Goal: Information Seeking & Learning: Learn about a topic

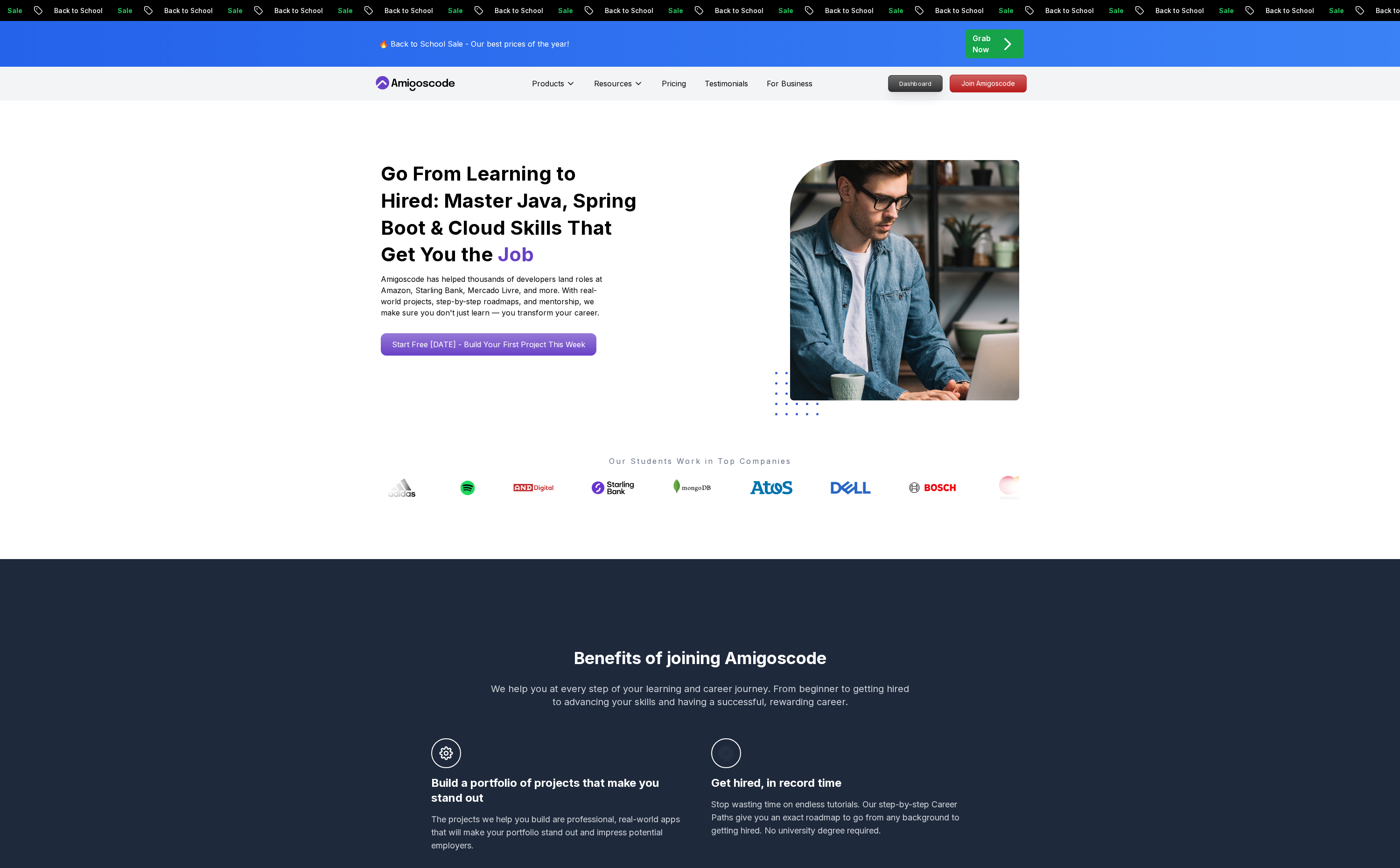
click at [911, 80] on p "Dashboard" at bounding box center [915, 83] width 53 height 16
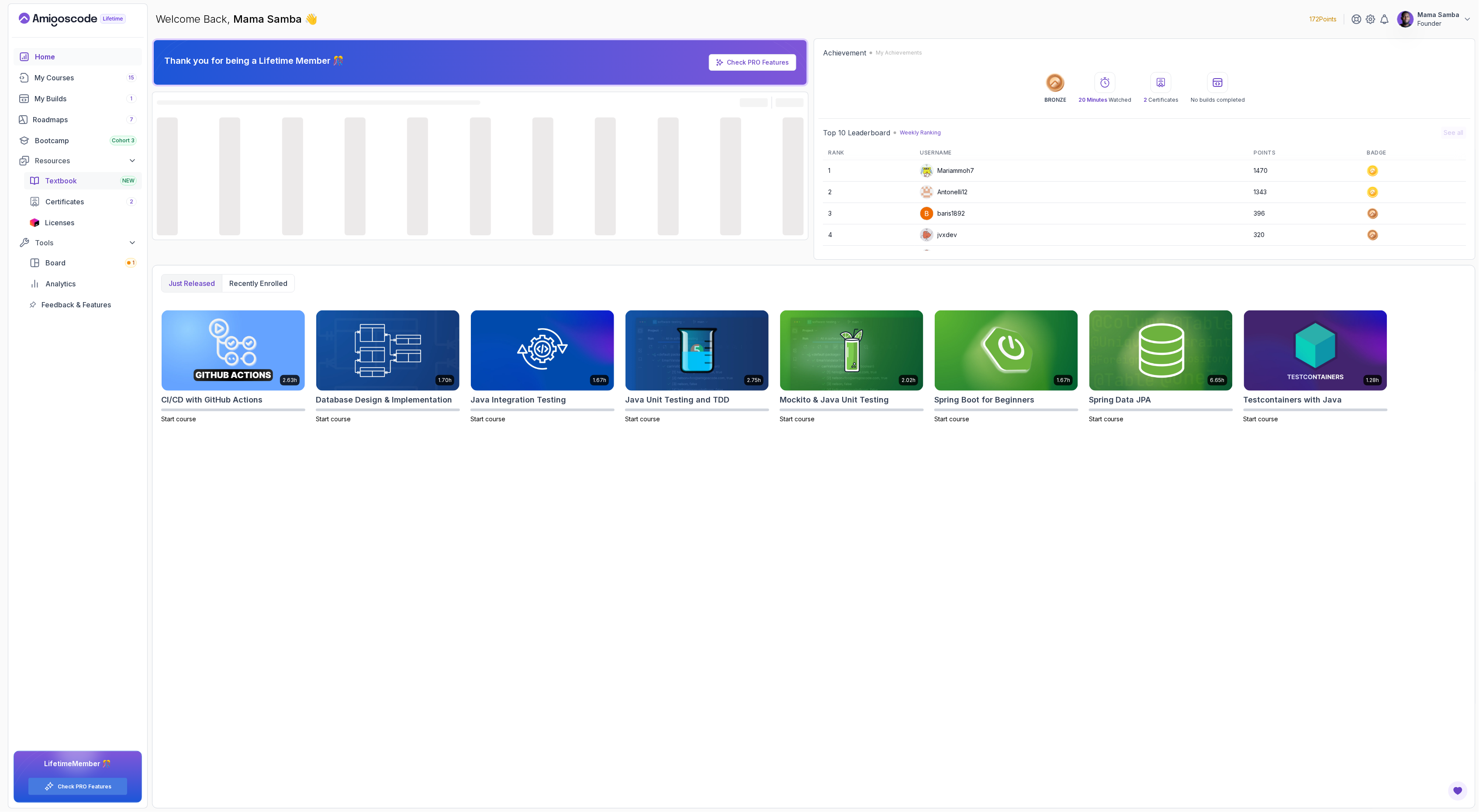
click at [61, 174] on link "Textbook NEW" at bounding box center [83, 181] width 118 height 17
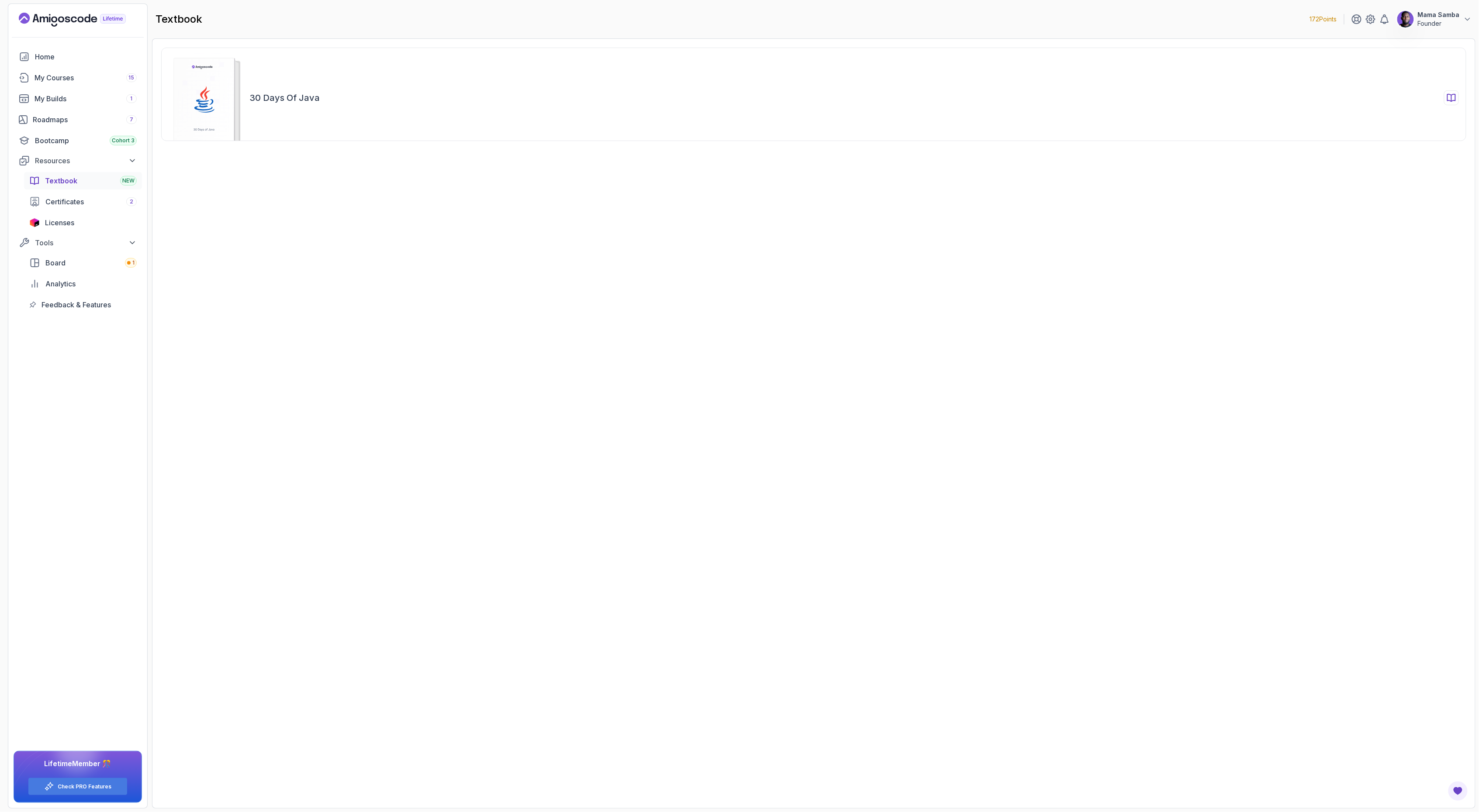
click at [249, 133] on icon at bounding box center [206, 98] width 92 height 90
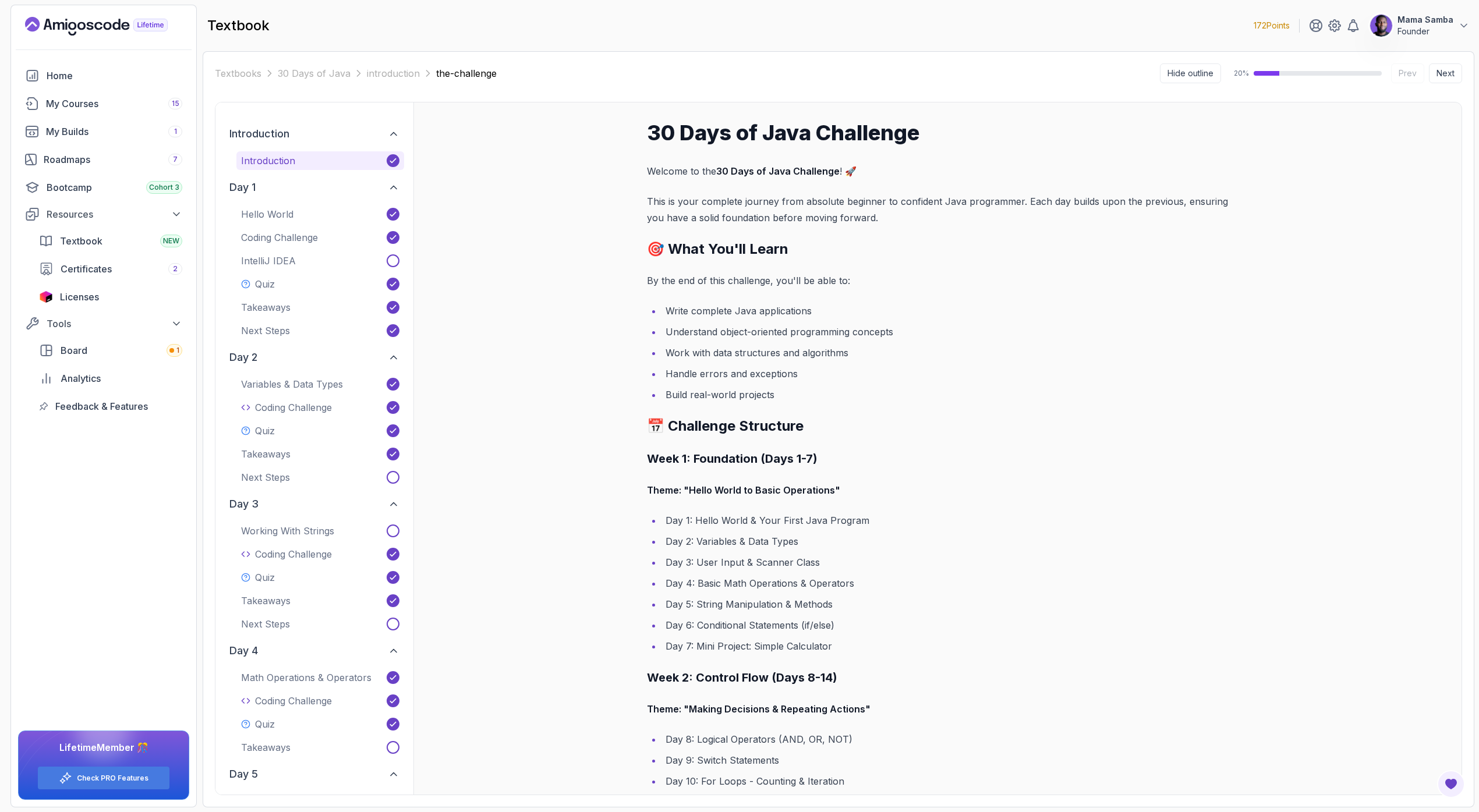
click at [586, 325] on div "30 Days of Java Challenge Welcome to the 30 Days of Java Challenge ! 🚀 This is …" at bounding box center [937, 448] width 1048 height 693
click at [284, 239] on p "Coding Challenge" at bounding box center [279, 237] width 77 height 14
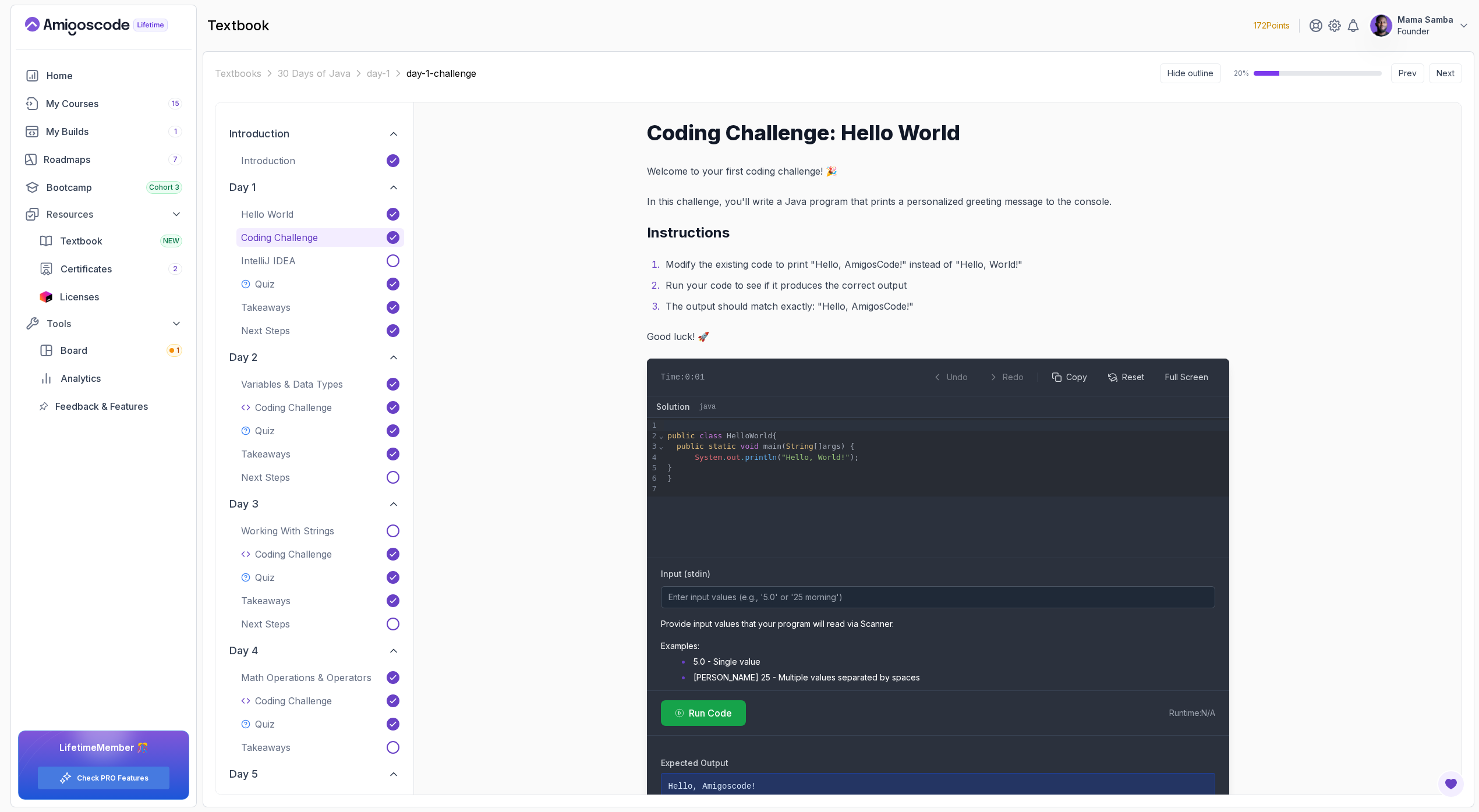
click at [1006, 288] on li "Run your code to see if it produces the correct output" at bounding box center [945, 285] width 567 height 16
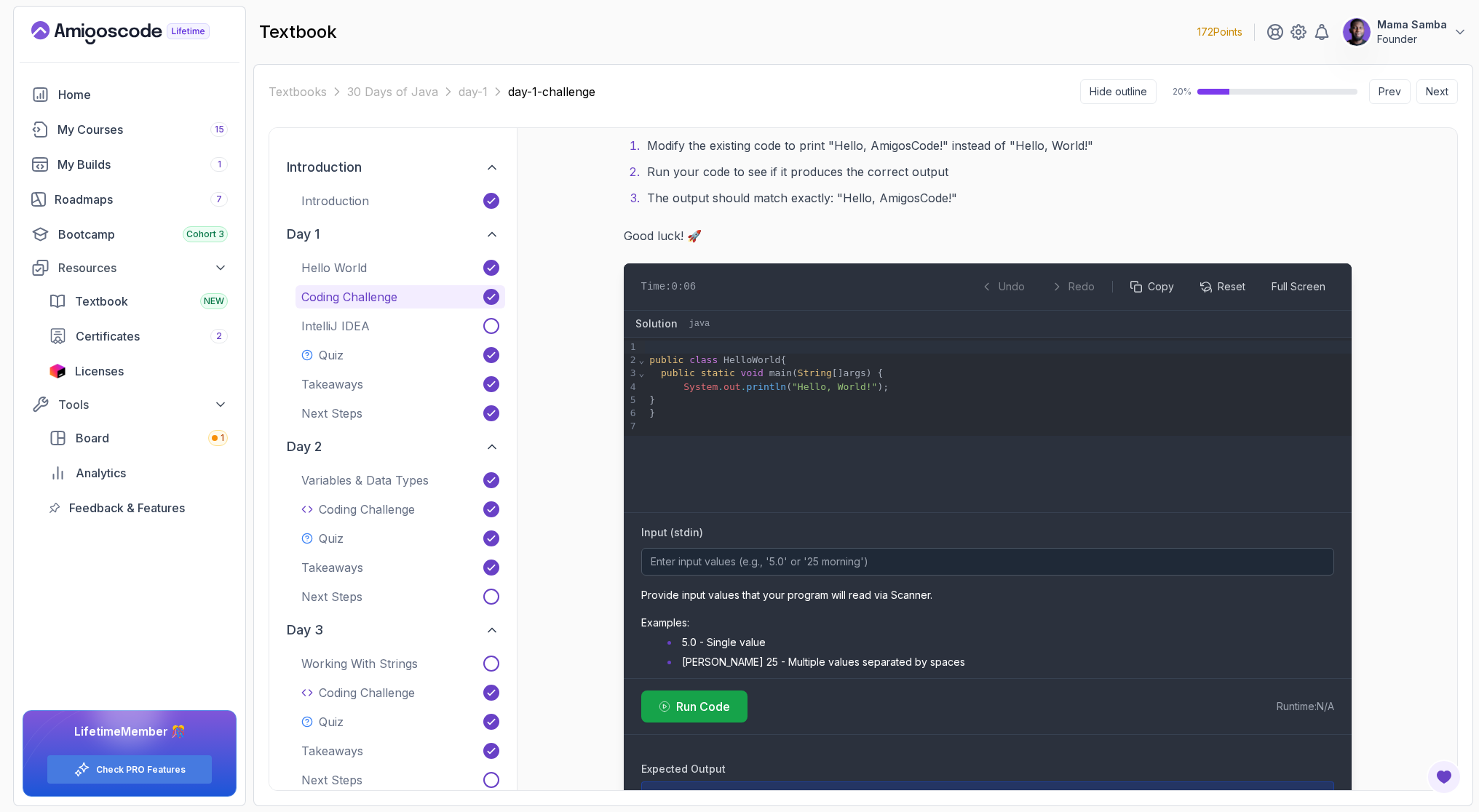
scroll to position [245, 0]
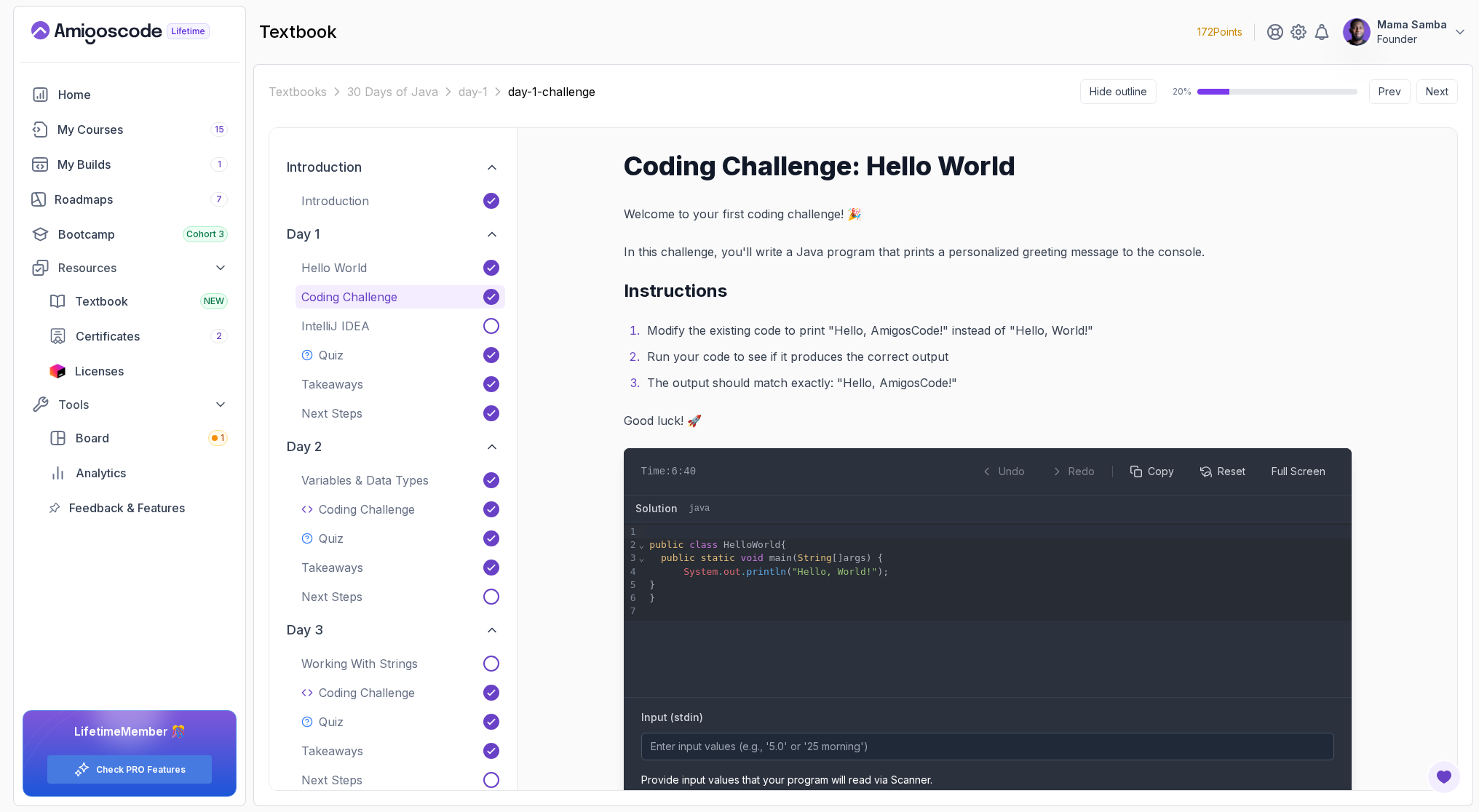
scroll to position [245, 0]
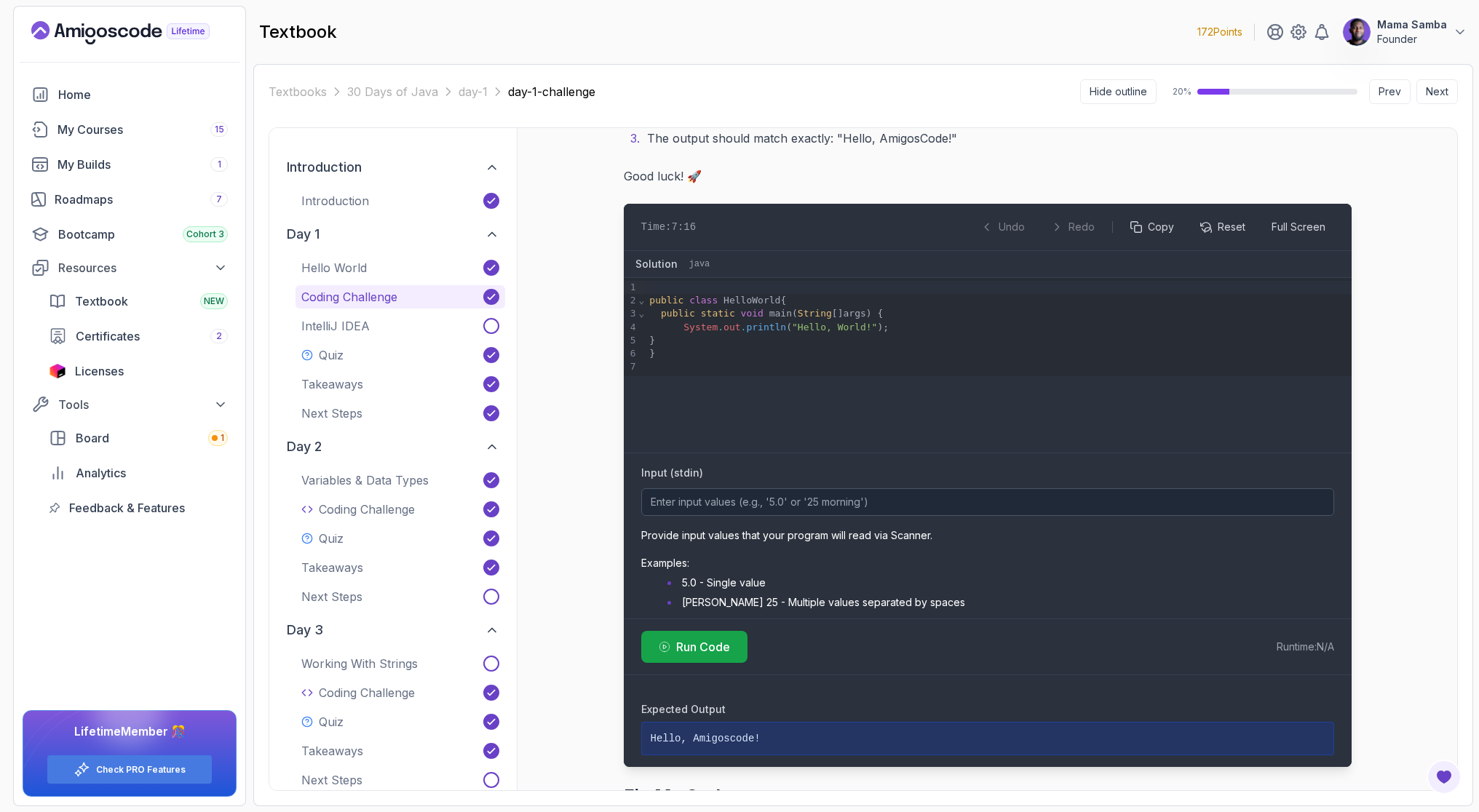
click at [766, 361] on div at bounding box center [998, 367] width 706 height 13
click at [354, 193] on p "Introduction" at bounding box center [335, 201] width 68 height 17
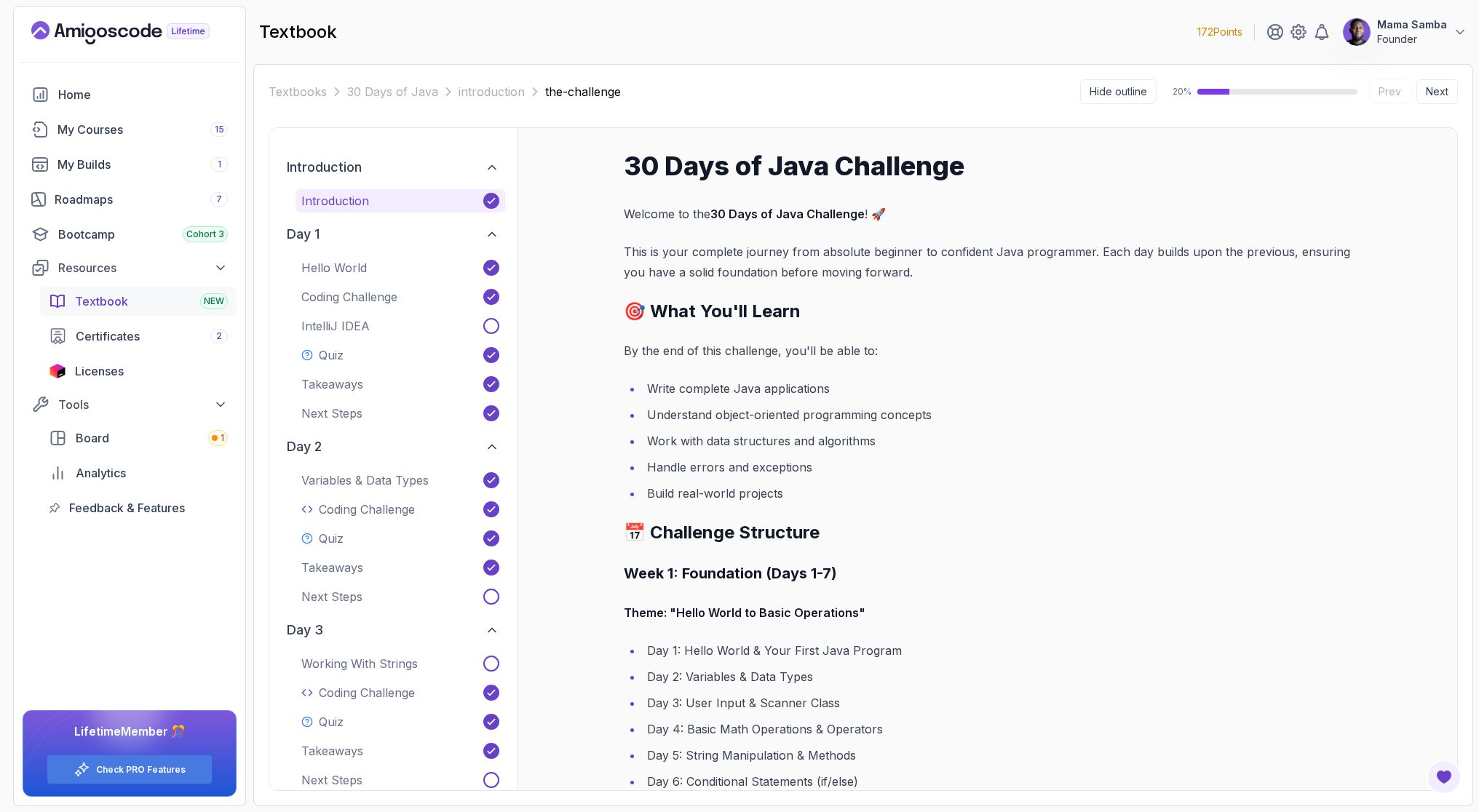
click at [95, 299] on span "Textbook" at bounding box center [101, 301] width 54 height 17
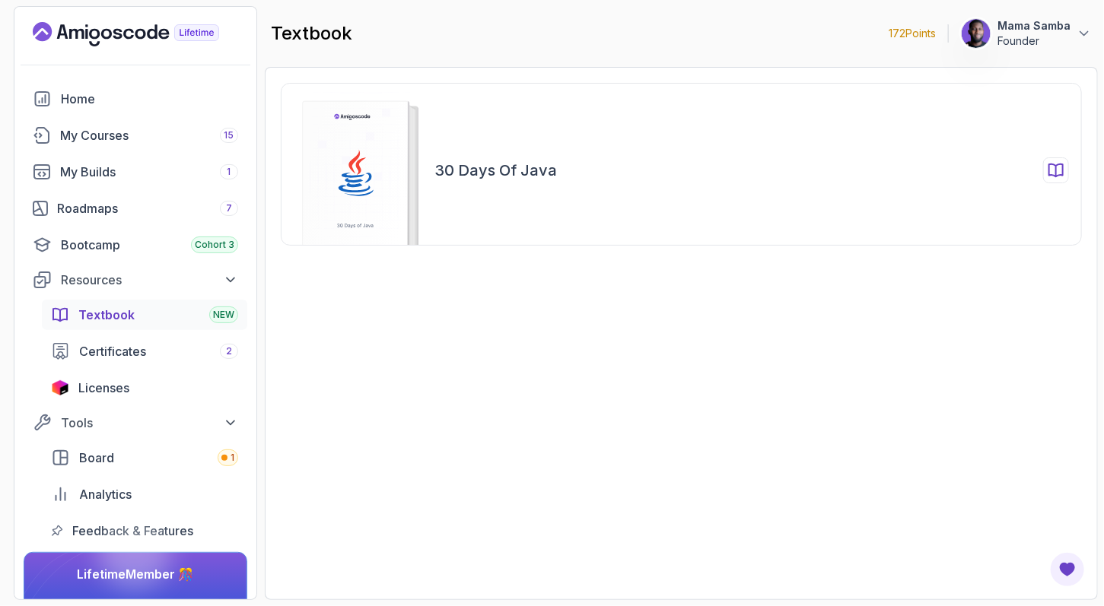
click at [589, 177] on div "30 Days of Java" at bounding box center [751, 170] width 634 height 26
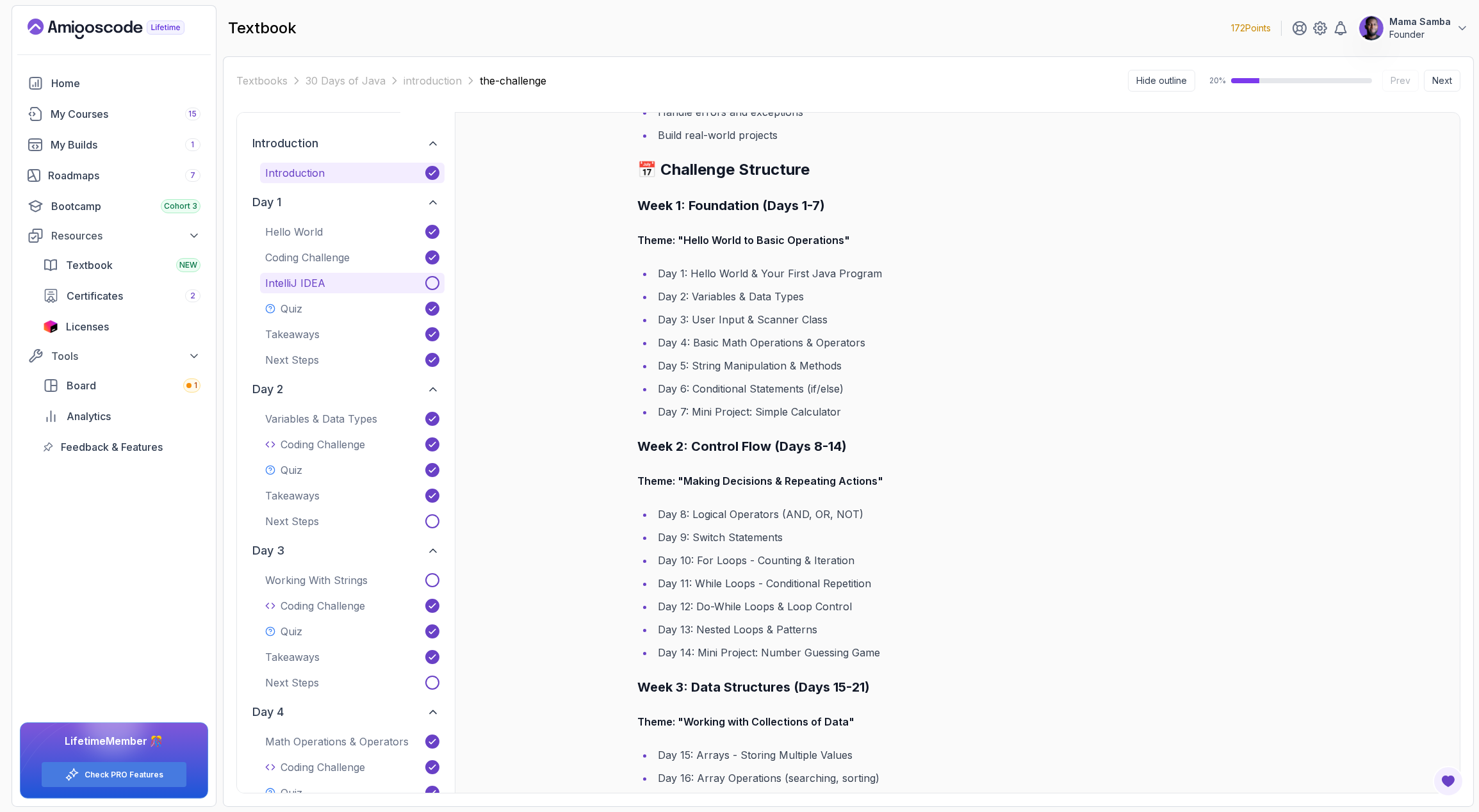
scroll to position [240, 0]
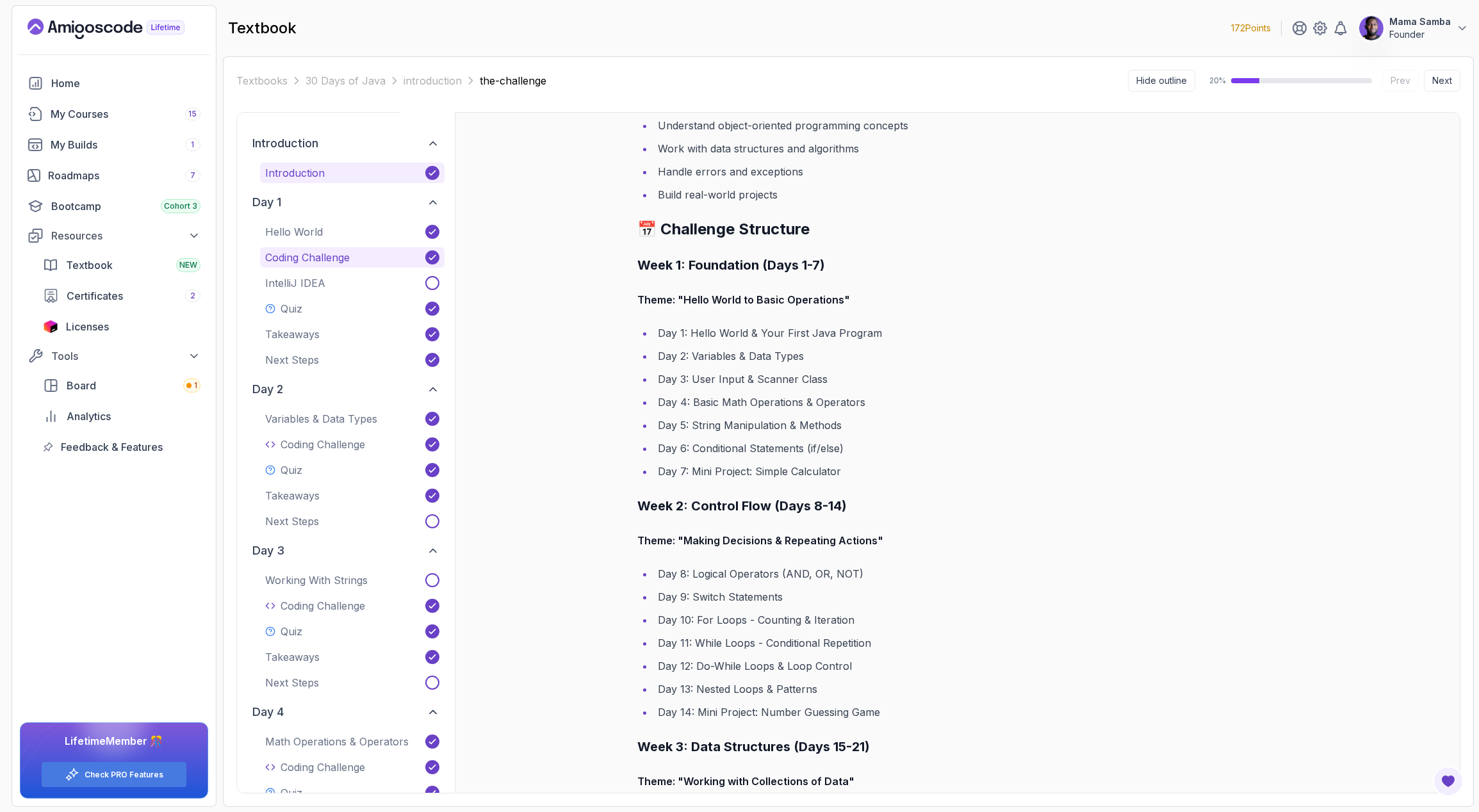
click at [322, 256] on p "Coding Challenge" at bounding box center [307, 257] width 84 height 15
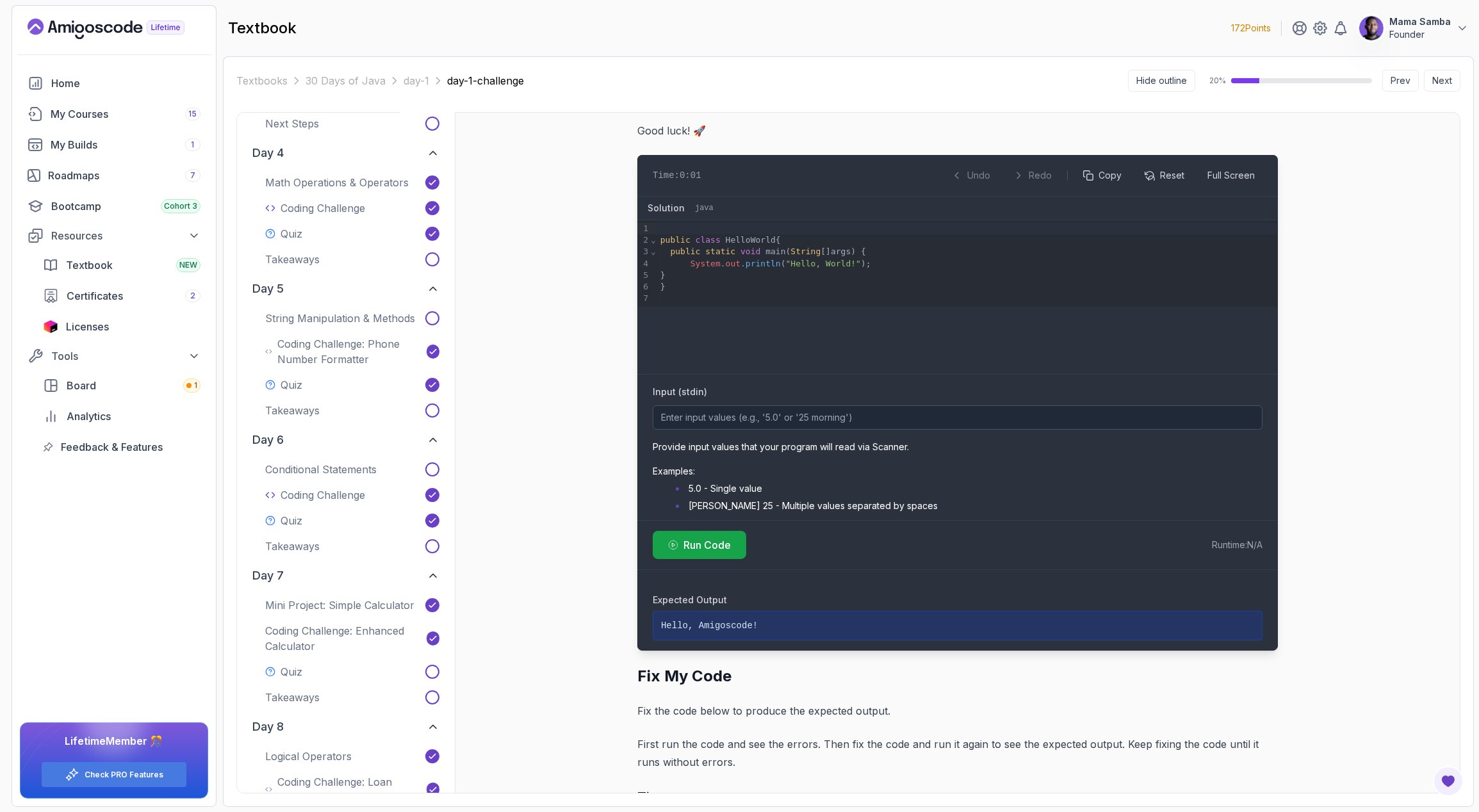
scroll to position [682, 0]
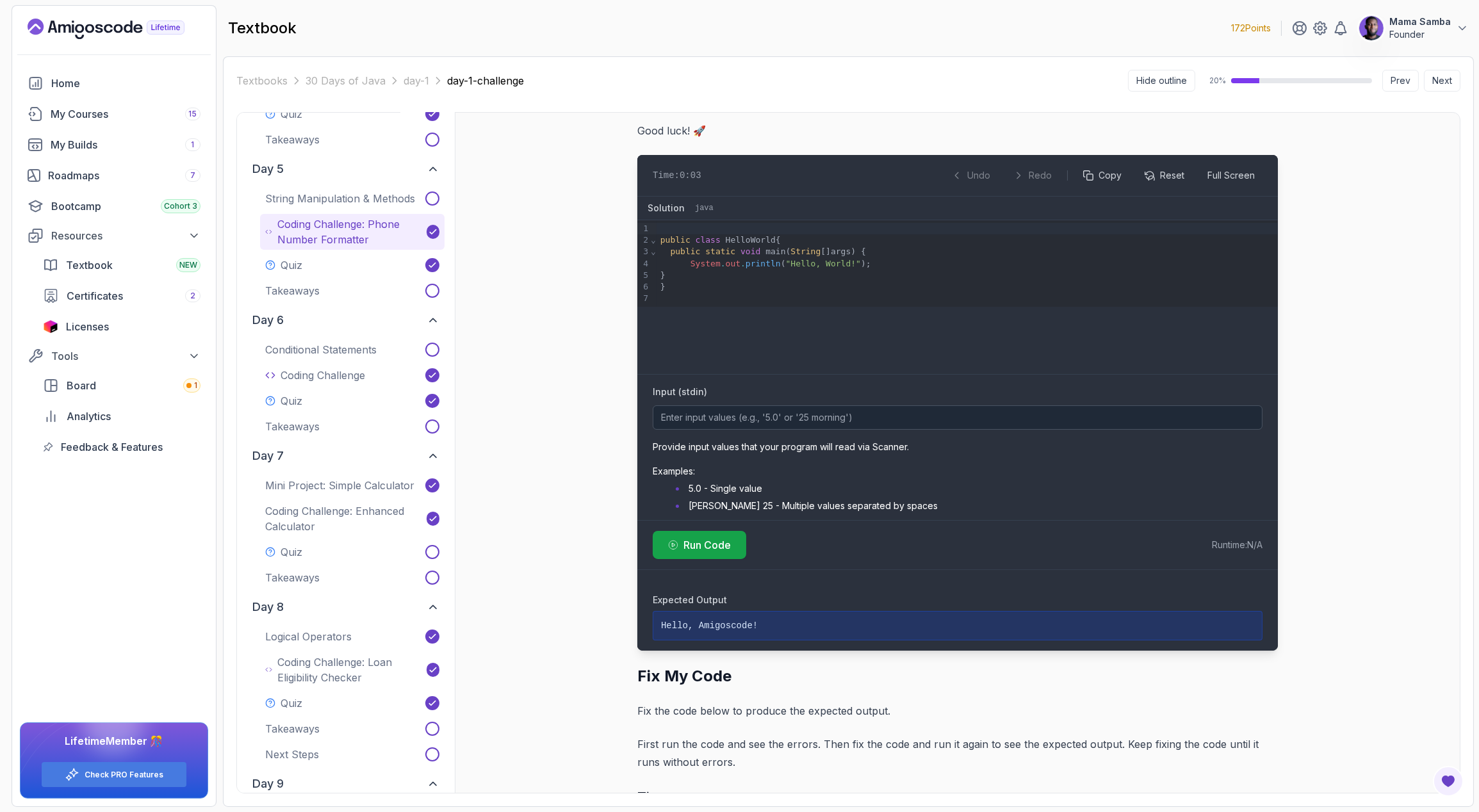
click at [315, 231] on p "Coding Challenge: Phone Number Formatter" at bounding box center [348, 231] width 144 height 31
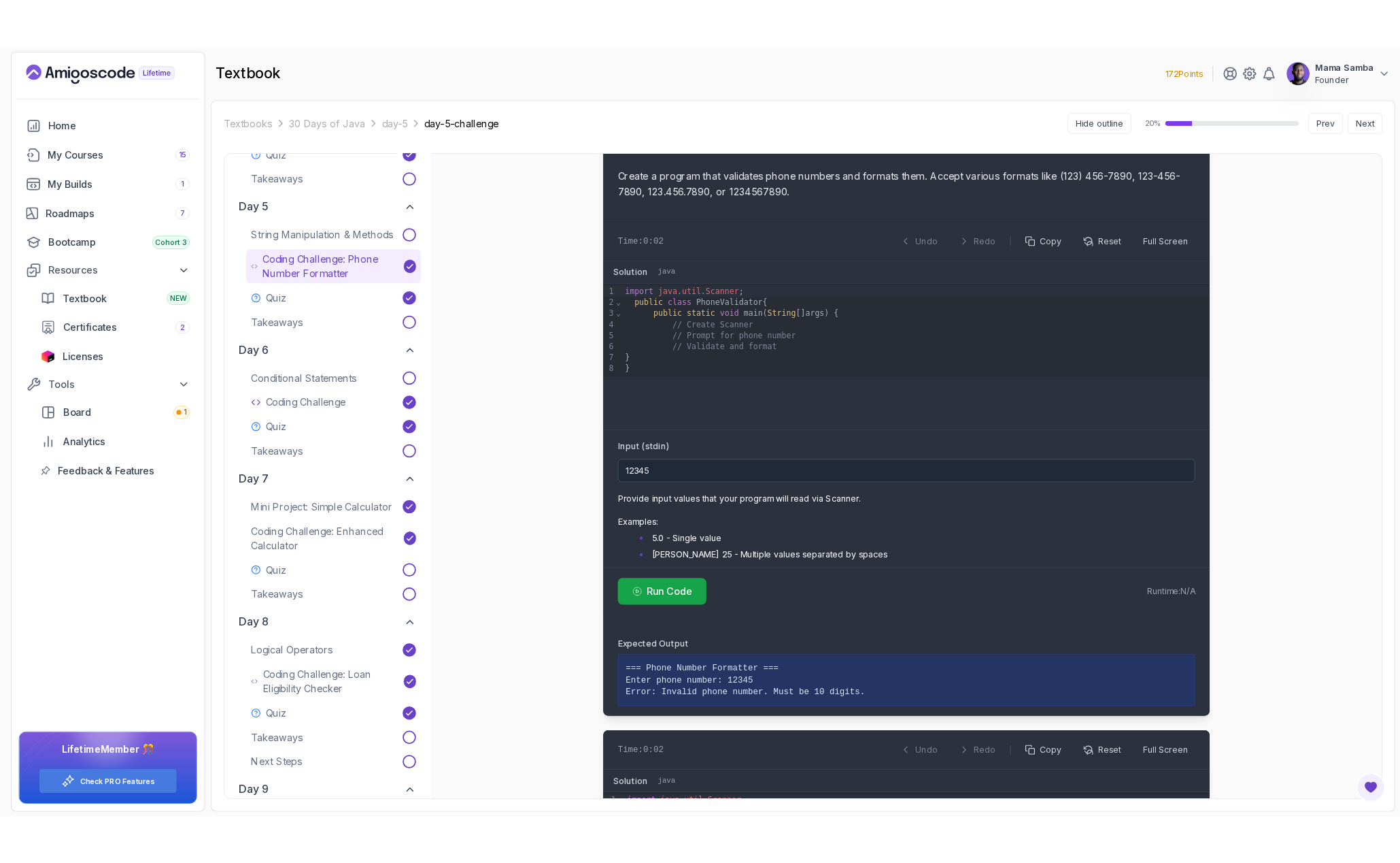
scroll to position [665, 0]
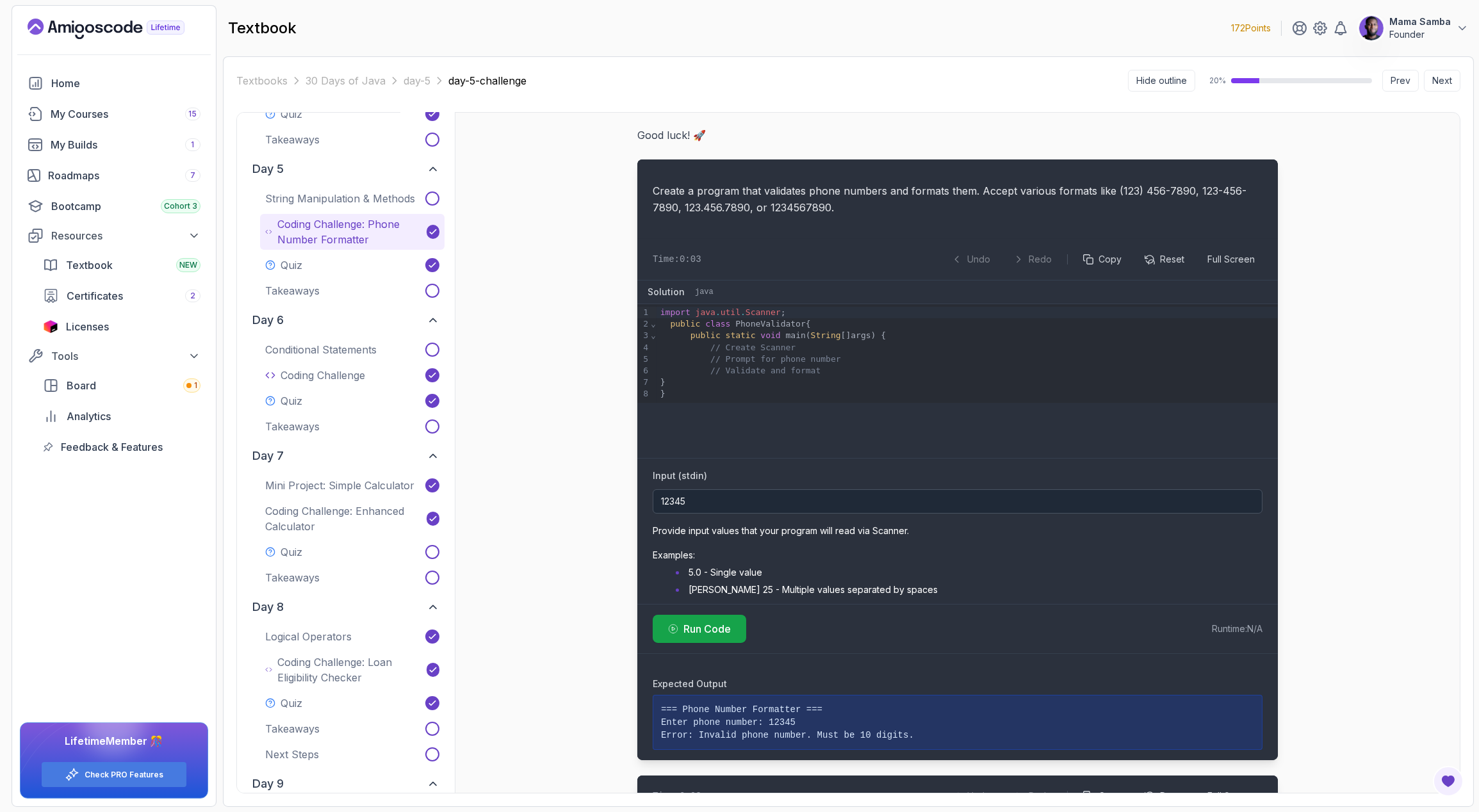
type input "123-456-7890"
click at [555, 284] on div "Coding Challenge: Phone Number Formatter Welcome to your Day 5 coding challenge…" at bounding box center [957, 453] width 1005 height 680
click at [553, 283] on div "Coding Challenge: Phone Number Formatter Welcome to your Day 5 coding challenge…" at bounding box center [957, 453] width 1005 height 680
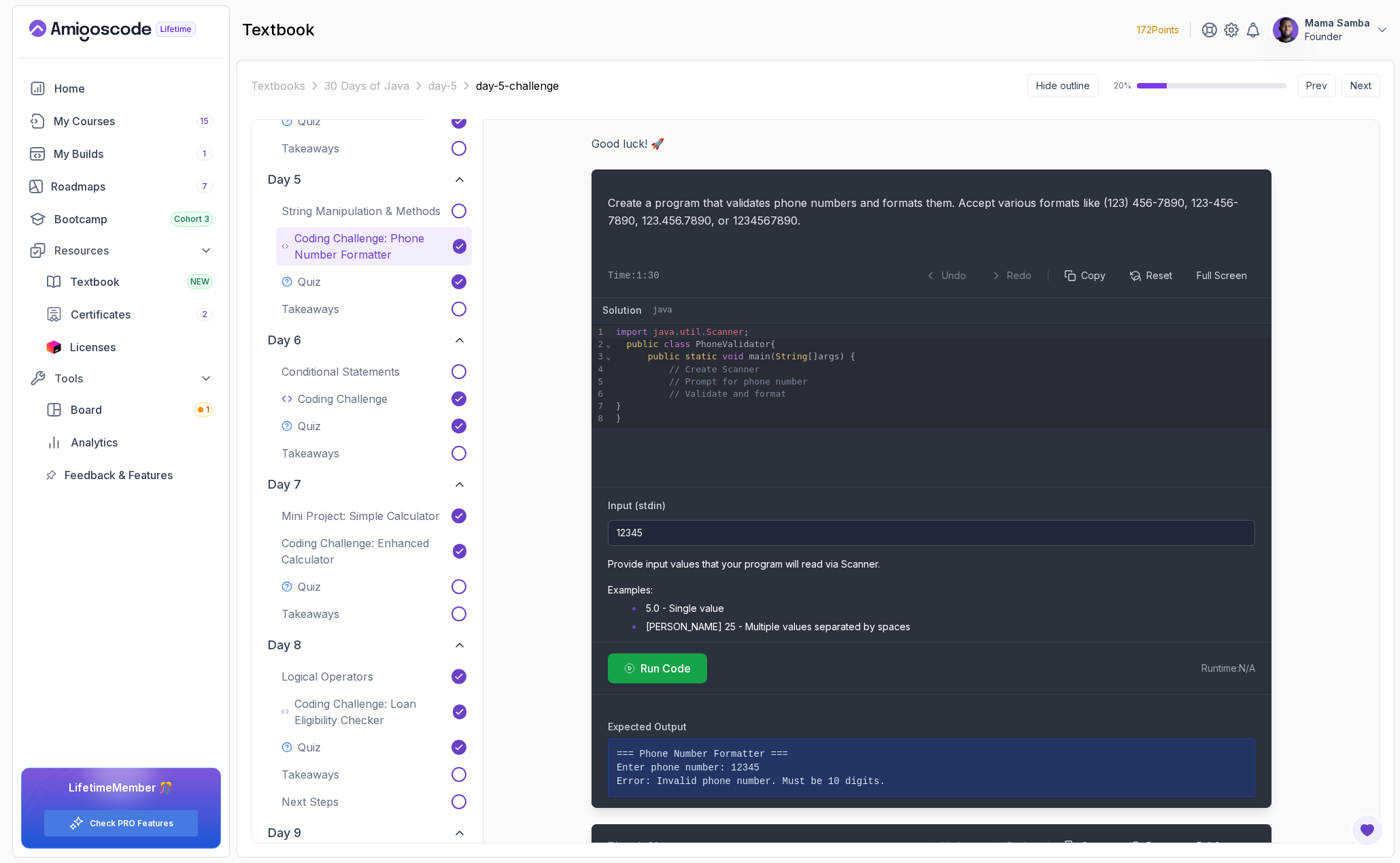
type input "123-456-7890"
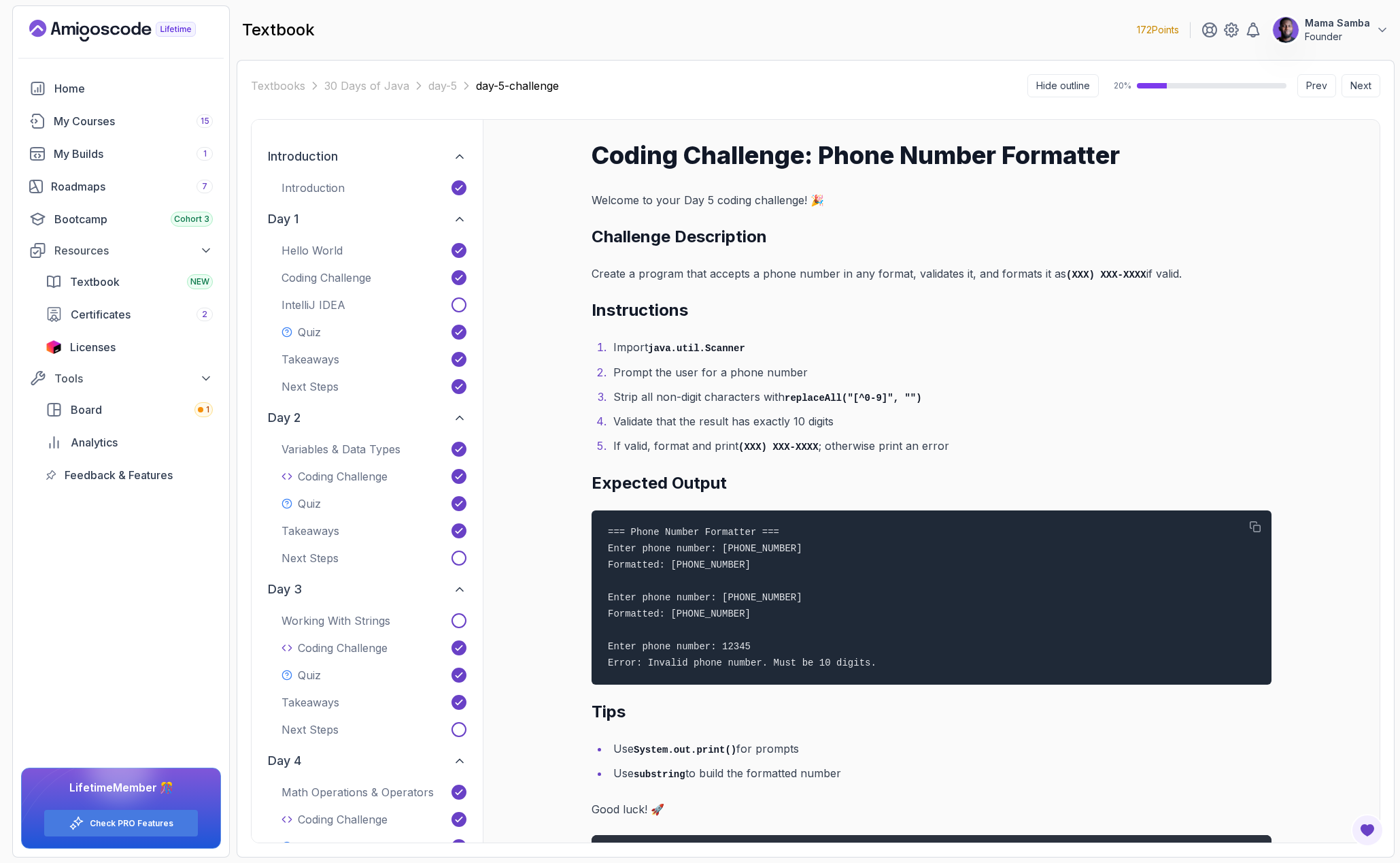
type input "123-456-7890"
